Goal: Find specific page/section: Find specific page/section

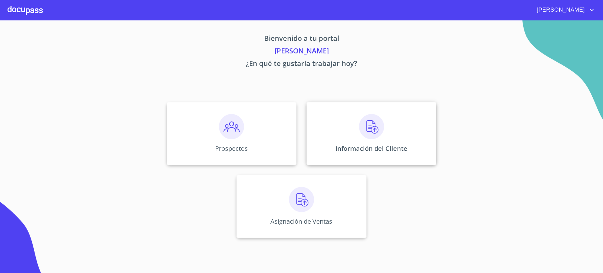
click at [332, 141] on div "Información del Cliente" at bounding box center [371, 133] width 130 height 63
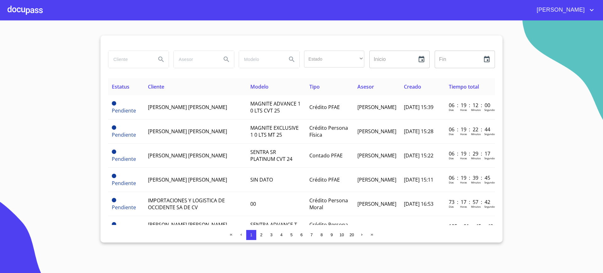
click at [124, 56] on input "search" at bounding box center [129, 59] width 43 height 17
type input "[DEMOGRAPHIC_DATA][PERSON_NAME]"
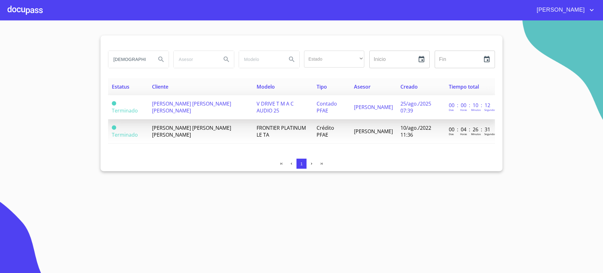
click at [207, 106] on span "[PERSON_NAME] [PERSON_NAME] [PERSON_NAME]" at bounding box center [191, 107] width 79 height 14
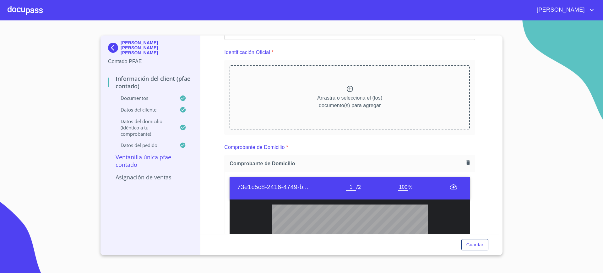
scroll to position [41, 0]
